Goal: Check status: Check status

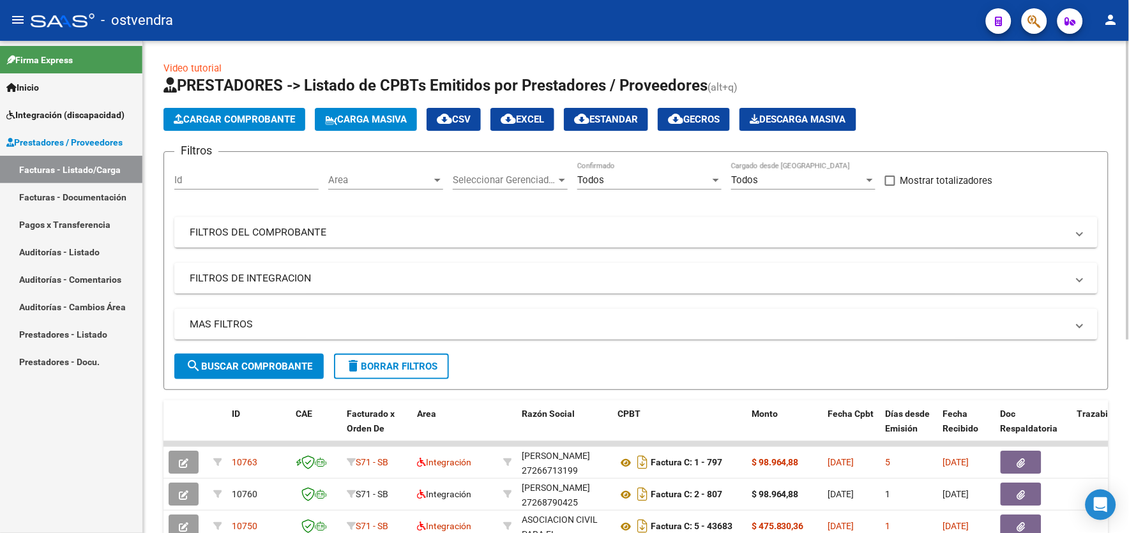
click at [632, 188] on div "Todos Confirmado" at bounding box center [649, 175] width 144 height 27
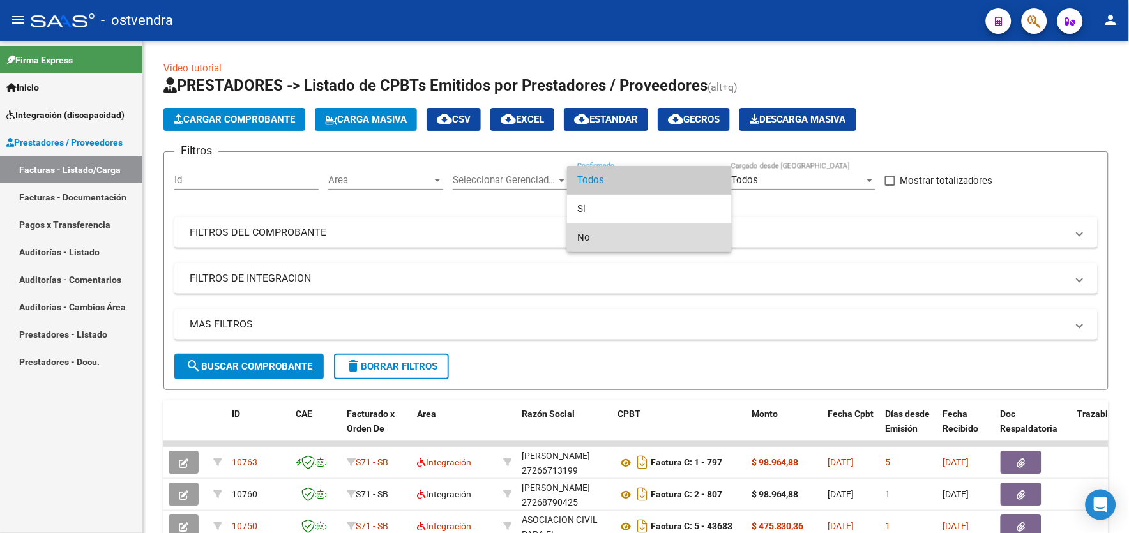
click at [626, 240] on span "No" at bounding box center [649, 238] width 144 height 29
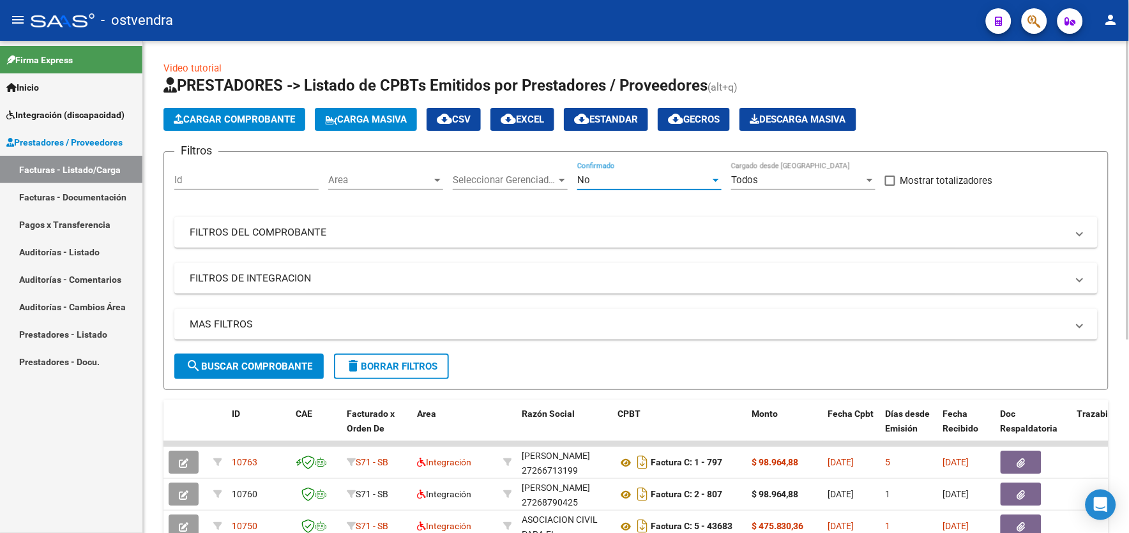
click at [616, 236] on mat-panel-title "FILTROS DEL COMPROBANTE" at bounding box center [629, 232] width 878 height 14
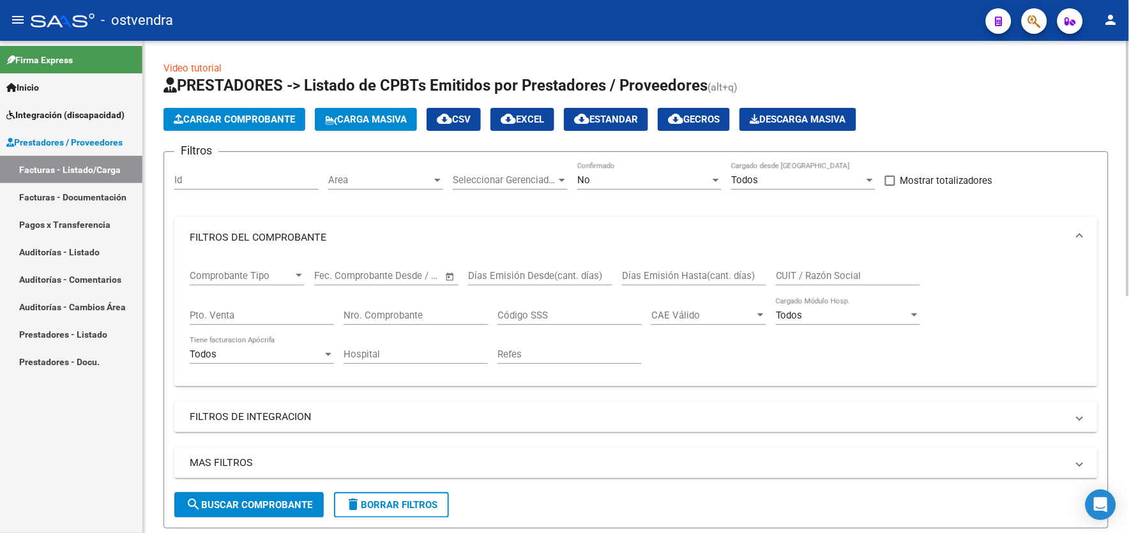
click at [616, 236] on mat-panel-title "FILTROS DEL COMPROBANTE" at bounding box center [629, 238] width 878 height 14
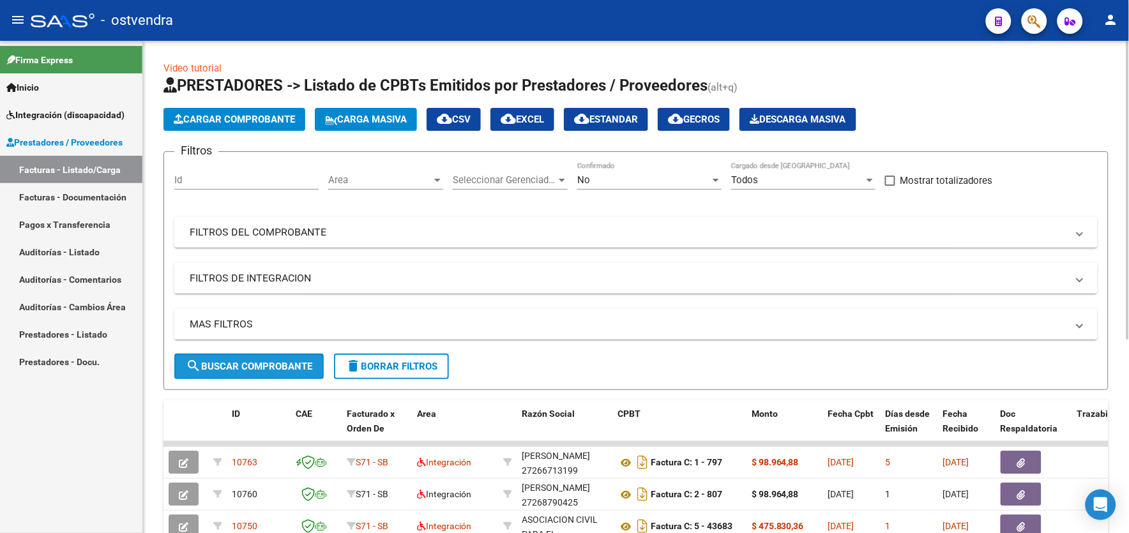
click at [296, 363] on span "search Buscar Comprobante" at bounding box center [249, 366] width 126 height 11
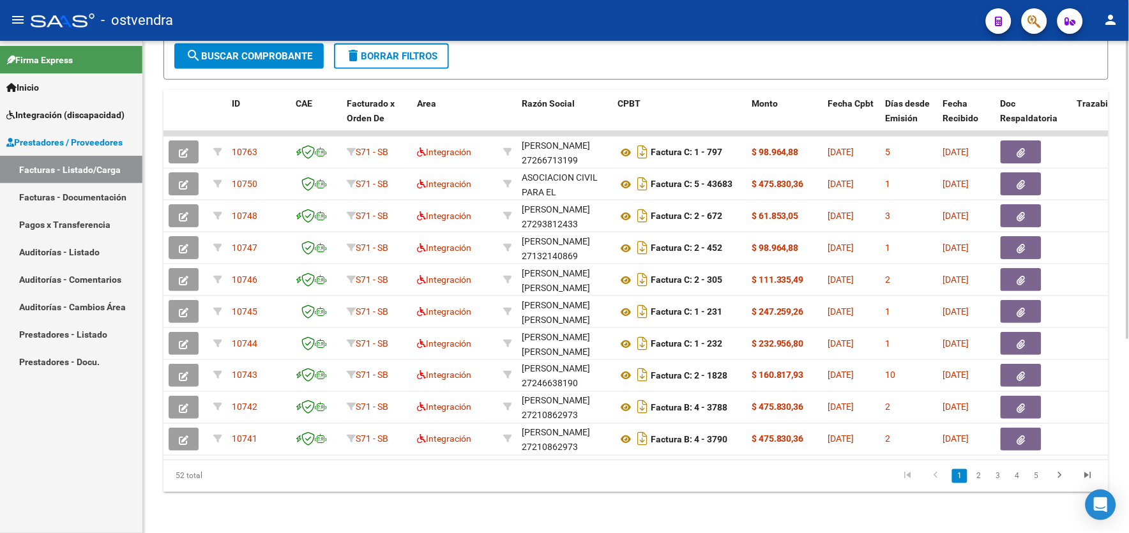
click at [1129, 469] on html "menu - ostvendra person Firma Express Inicio Instructivos Contacto OS Integraci…" at bounding box center [564, 266] width 1129 height 533
click at [1129, 492] on html "menu - ostvendra person Firma Express Inicio Instructivos Contacto OS Integraci…" at bounding box center [564, 266] width 1129 height 533
click at [1126, 491] on div "Video tutorial PRESTADORES -> Listado de CPBTs Emitidos por Prestadores / Prove…" at bounding box center [636, 131] width 986 height 803
click at [1126, 370] on div "Video tutorial PRESTADORES -> Listado de CPBTs Emitidos por Prestadores / Prove…" at bounding box center [636, 131] width 986 height 803
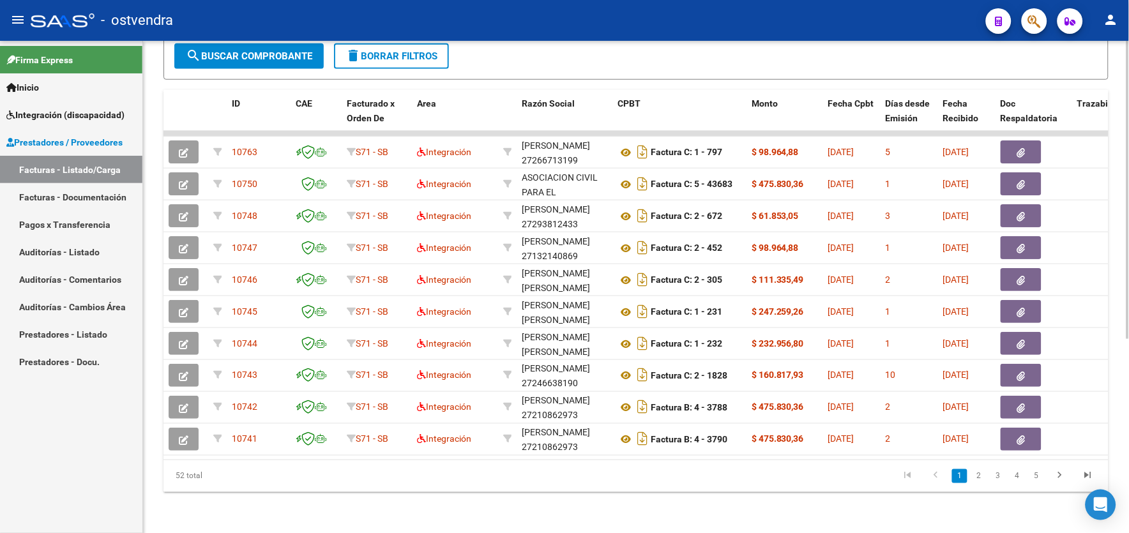
scroll to position [321, 0]
click at [1129, 374] on html "menu - ostvendra person Firma Express Inicio Instructivos Contacto OS Integraci…" at bounding box center [564, 266] width 1129 height 533
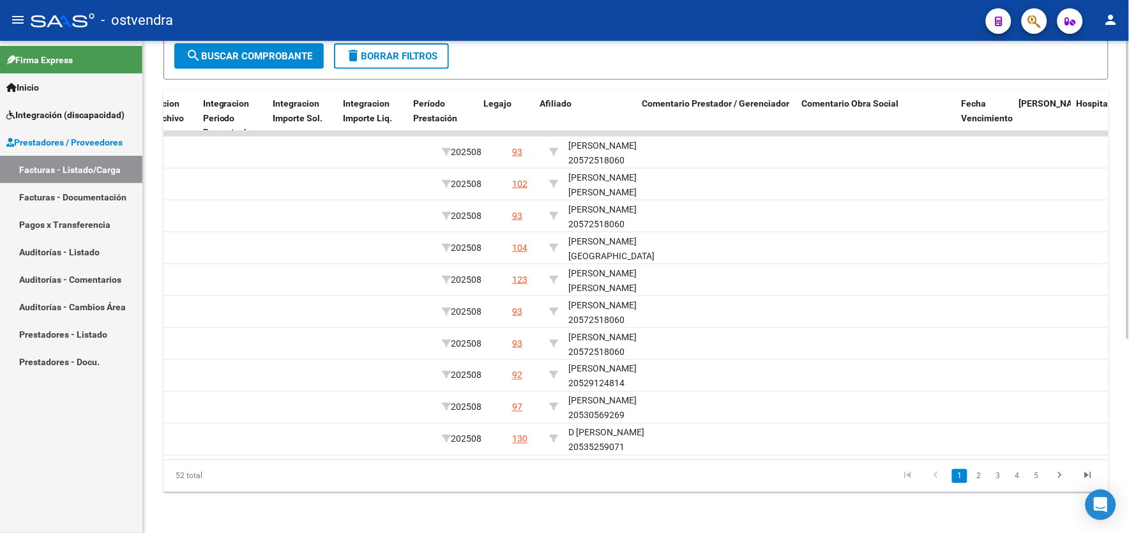
scroll to position [0, 1561]
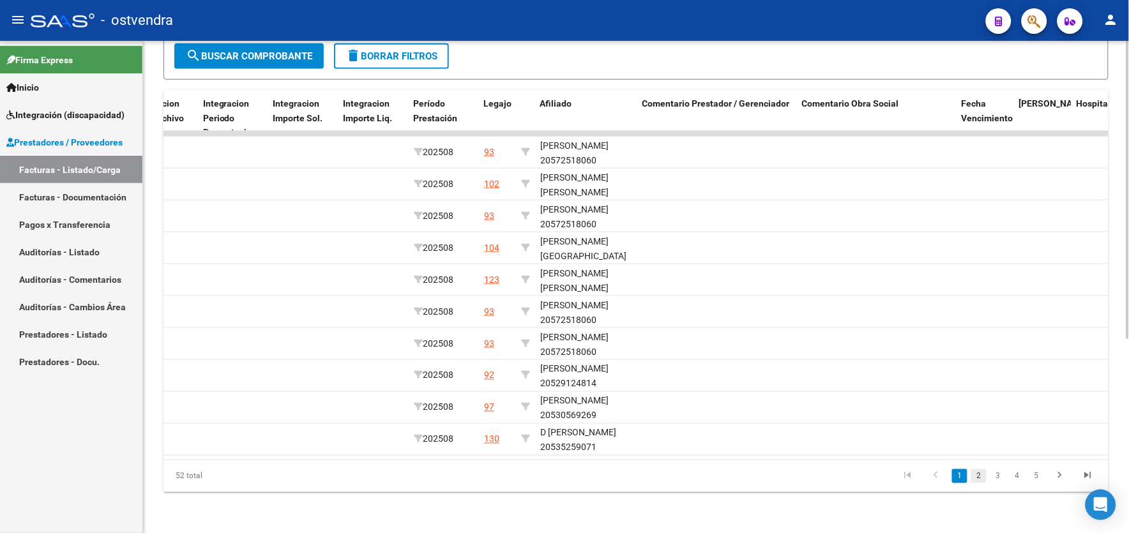
click at [984, 476] on link "2" at bounding box center [978, 476] width 15 height 14
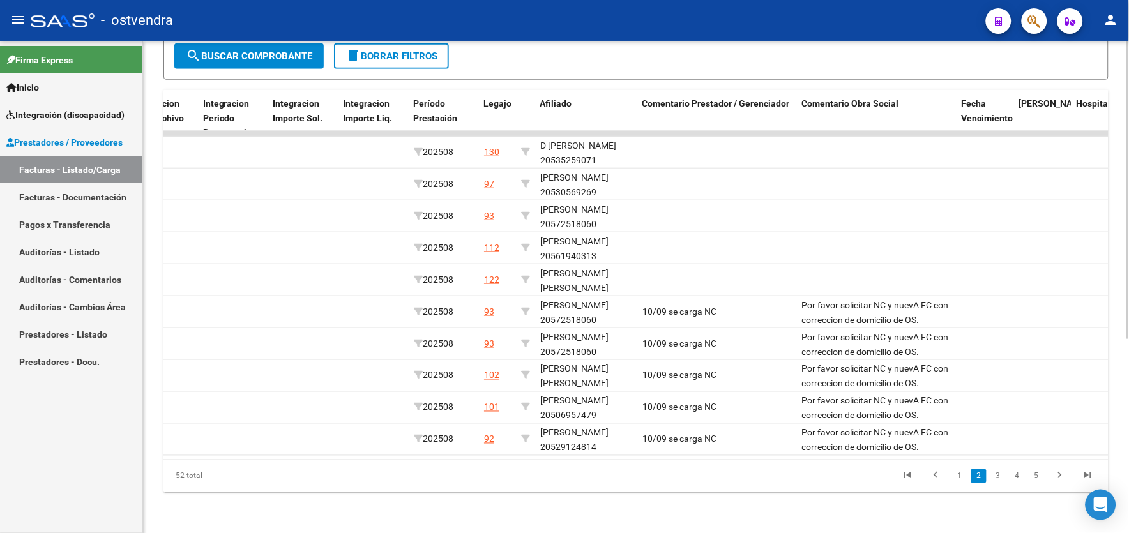
scroll to position [321, 0]
click at [994, 476] on link "3" at bounding box center [998, 476] width 15 height 14
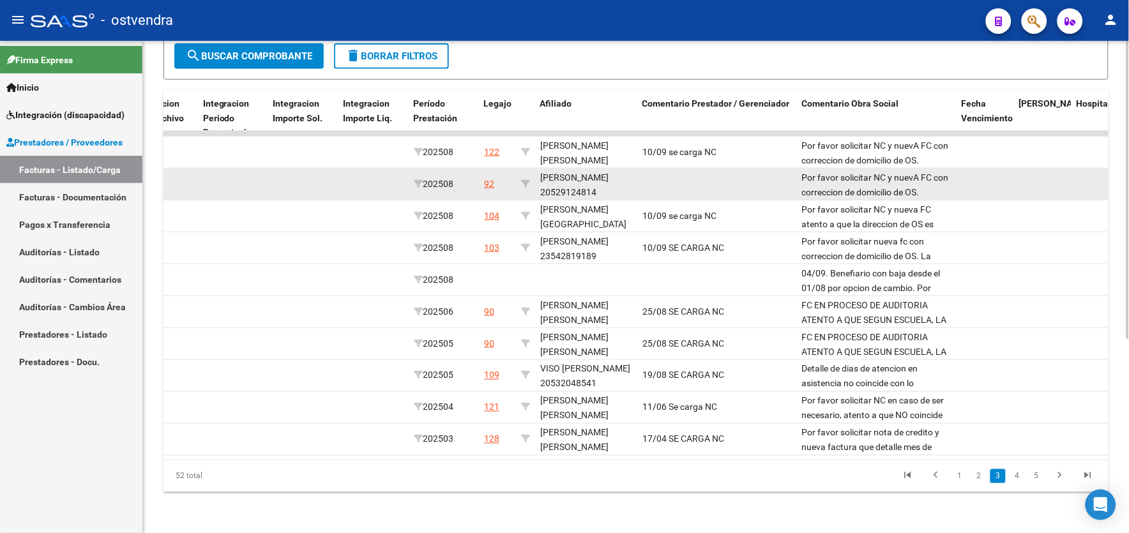
click at [694, 169] on datatable-body-cell at bounding box center [717, 184] width 160 height 31
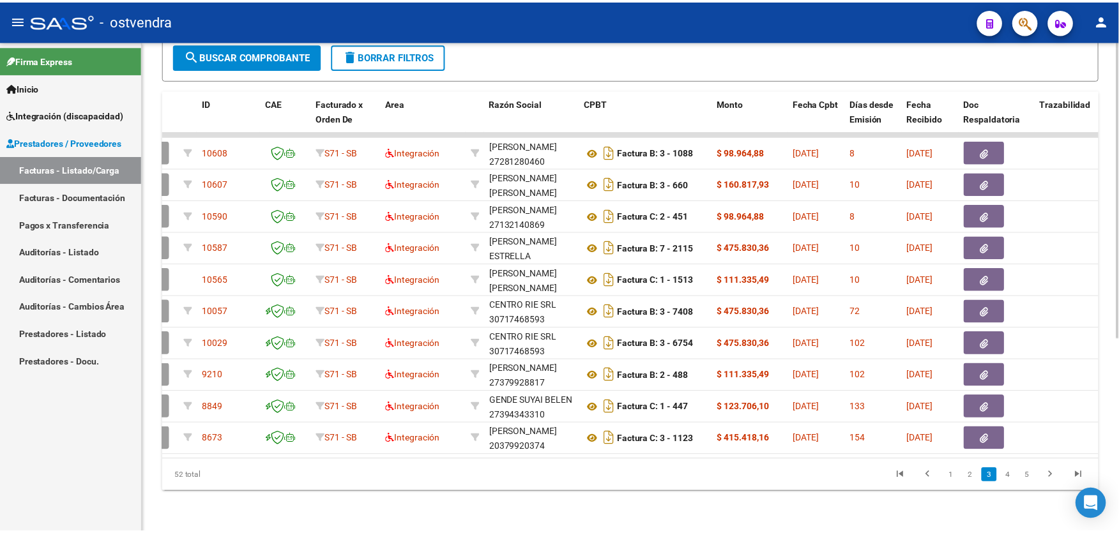
scroll to position [0, 0]
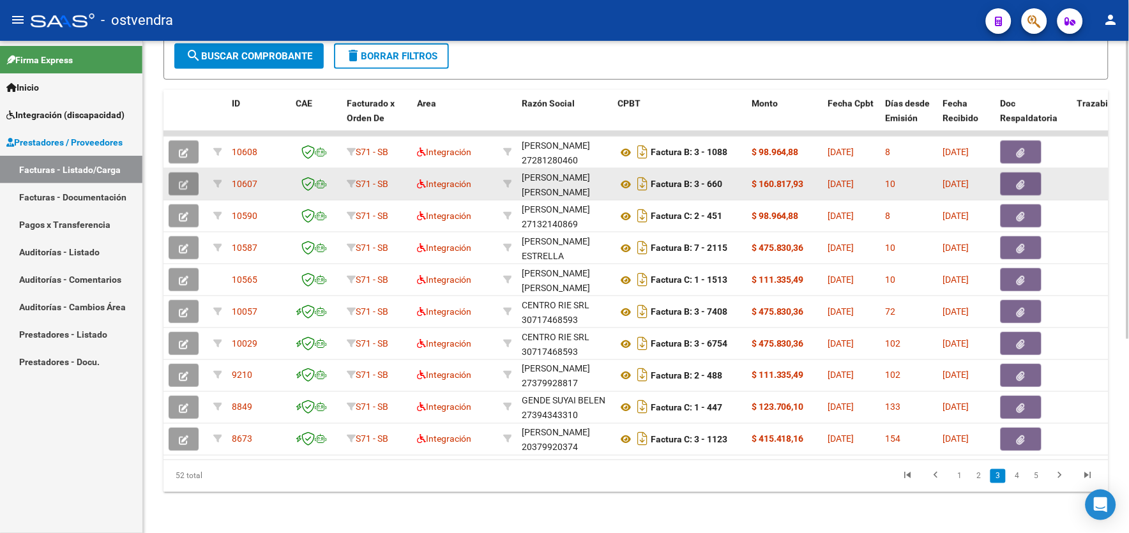
click at [184, 180] on icon "button" at bounding box center [184, 185] width 10 height 10
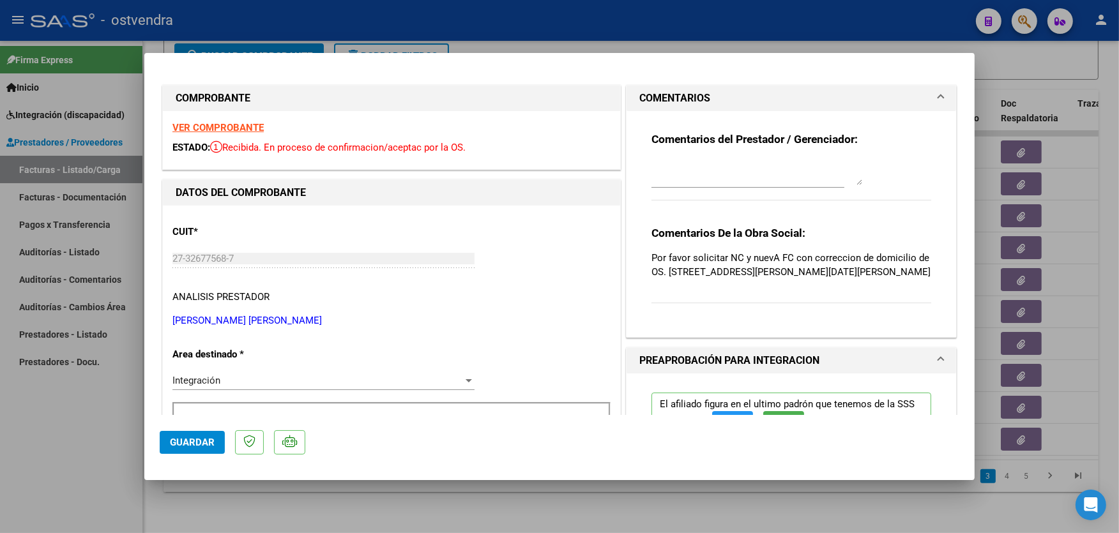
click at [260, 126] on strong "VER COMPROBANTE" at bounding box center [217, 127] width 91 height 11
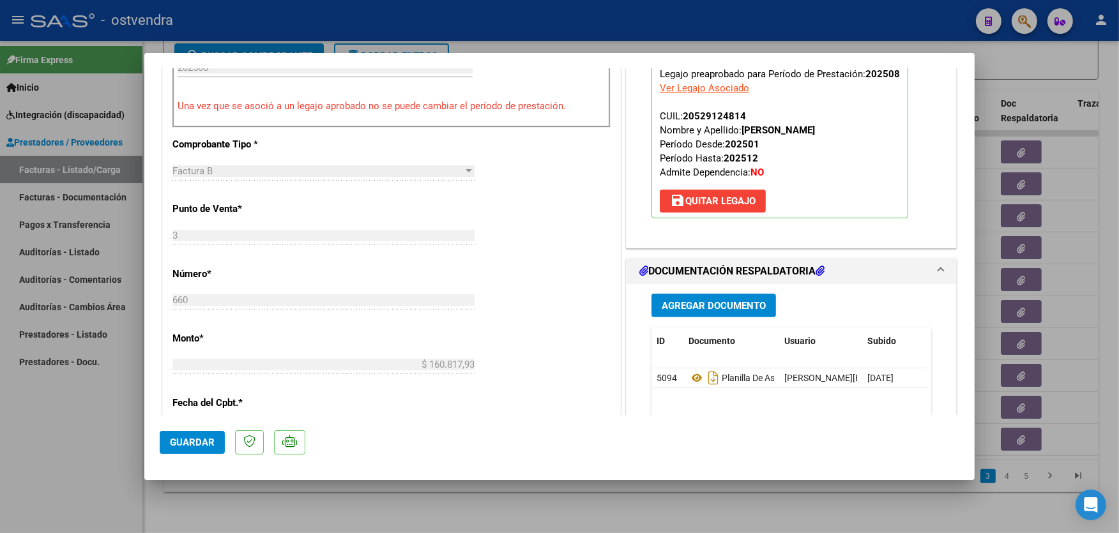
scroll to position [425, 0]
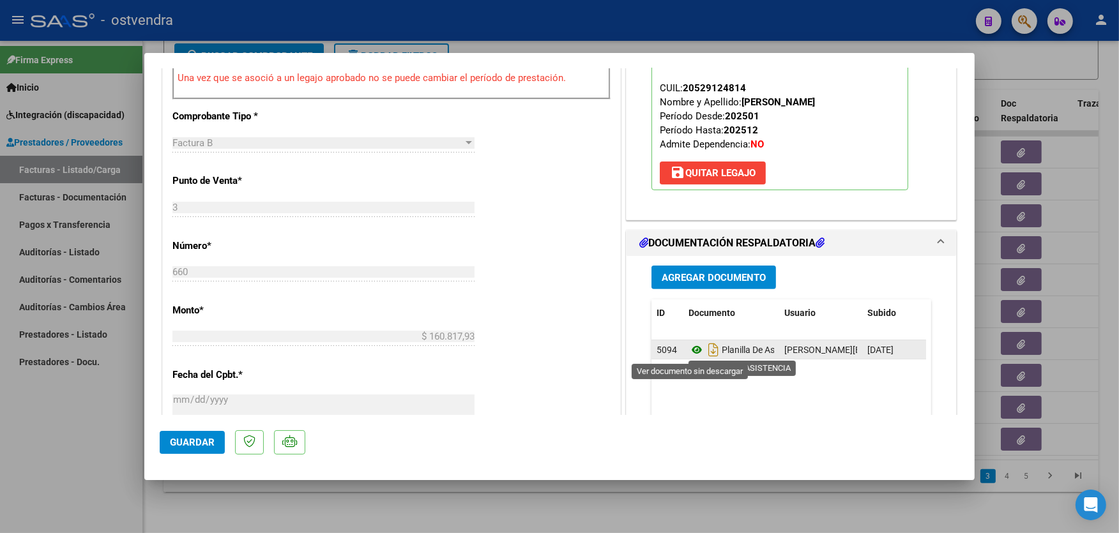
click at [691, 351] on icon at bounding box center [697, 349] width 17 height 15
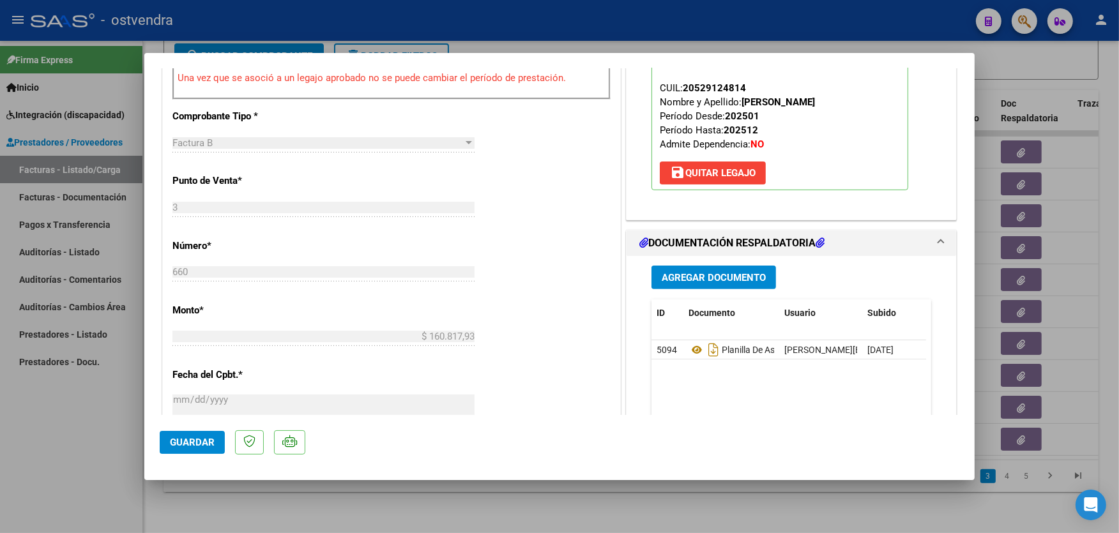
click at [563, 43] on div at bounding box center [559, 266] width 1119 height 533
type input "$ 0,00"
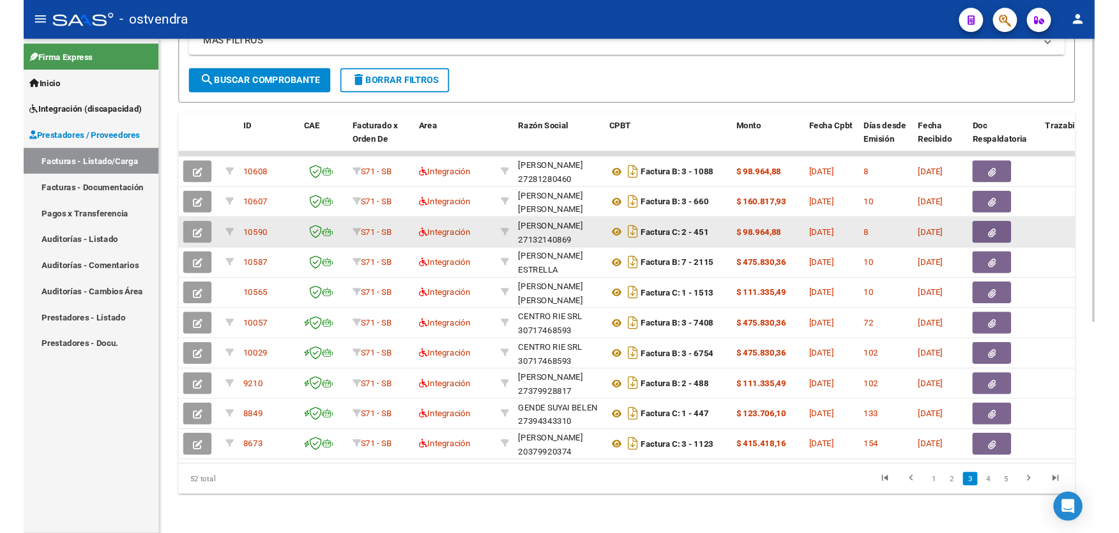
scroll to position [321, 0]
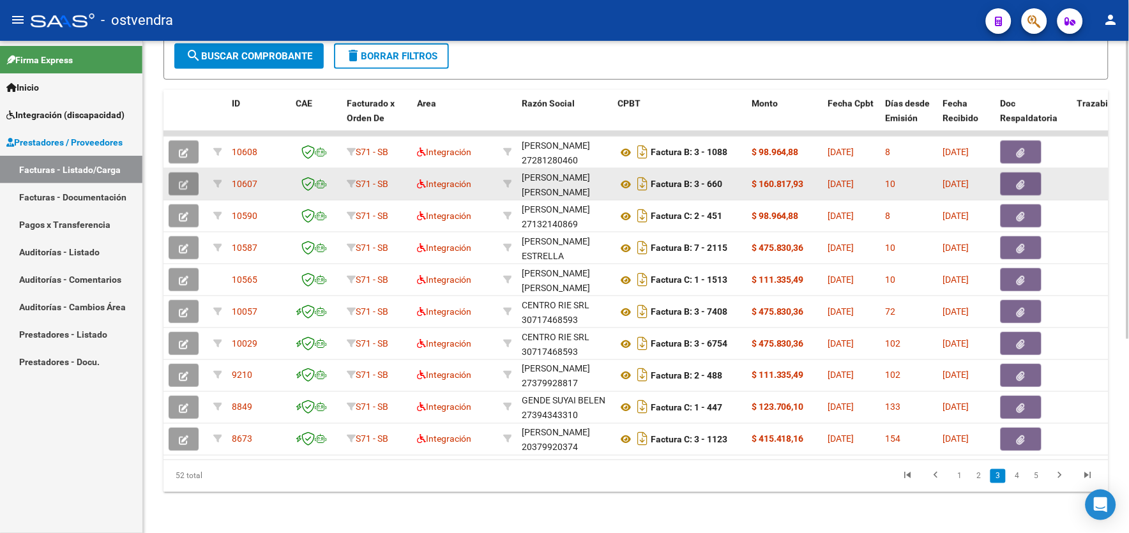
click at [195, 172] on button "button" at bounding box center [184, 183] width 30 height 23
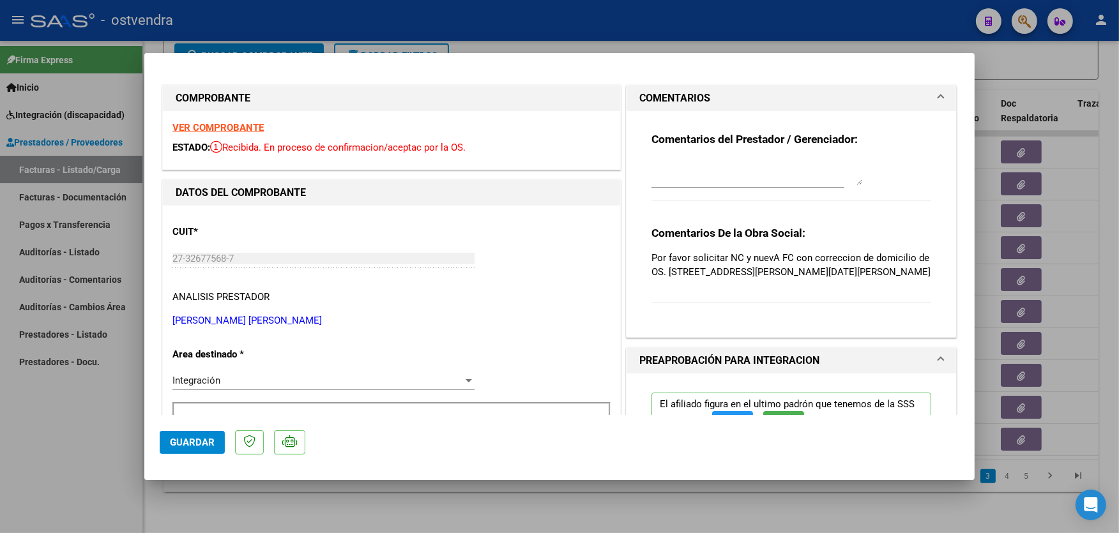
drag, startPoint x: 663, startPoint y: 271, endPoint x: 920, endPoint y: 271, distance: 256.8
click at [920, 271] on p "Por favor solicitar NC y nuevA FC con correccion de domicilio de OS. [STREET_AD…" at bounding box center [791, 265] width 280 height 28
copy p "[STREET_ADDRESS][PERSON_NAME][DATE][PERSON_NAME]"
